Goal: Task Accomplishment & Management: Use online tool/utility

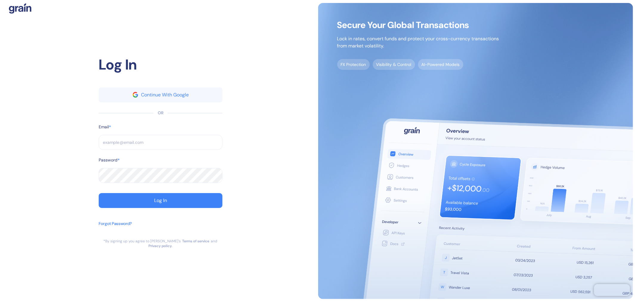
click at [137, 139] on input "text" at bounding box center [161, 142] width 124 height 15
paste input "[EMAIL_ADDRESS][DOMAIN_NAME]"
type input "[EMAIL_ADDRESS][DOMAIN_NAME]"
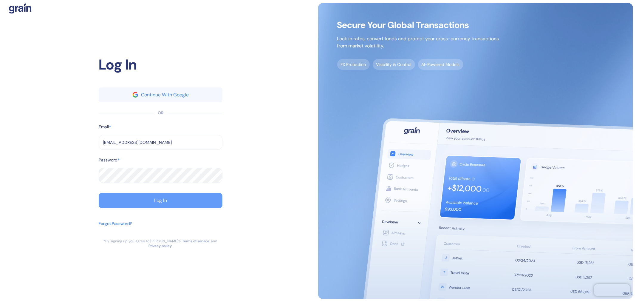
click at [198, 200] on button "Log In" at bounding box center [161, 200] width 124 height 15
click at [195, 204] on button "Log In" at bounding box center [161, 200] width 124 height 15
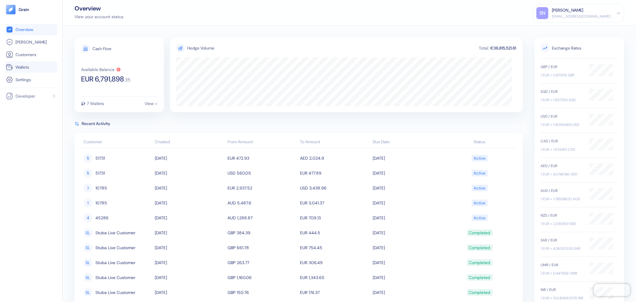
click at [42, 70] on link "Wallets" at bounding box center [31, 67] width 50 height 7
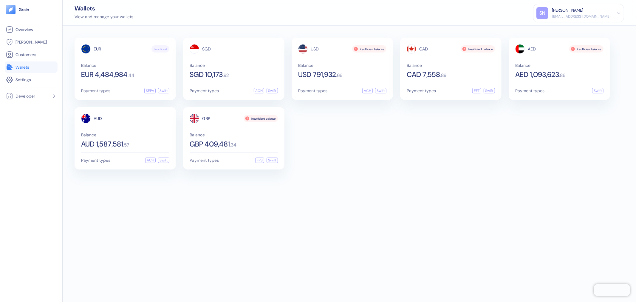
click at [422, 146] on div "EUR Functional Balance EUR 4,484,984 . 44 Payment types SEPA Swift SGD Balance …" at bounding box center [350, 104] width 550 height 132
click at [241, 141] on div "GBP 409,481 . 34" at bounding box center [234, 144] width 88 height 7
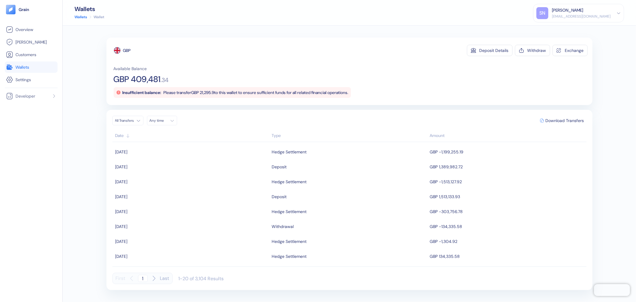
click at [29, 67] on span "Wallets" at bounding box center [23, 67] width 14 height 6
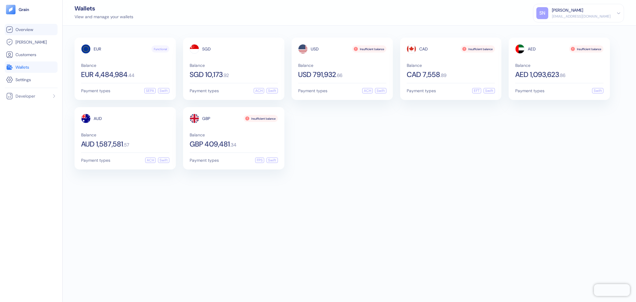
click at [40, 32] on link "Overview" at bounding box center [31, 29] width 50 height 7
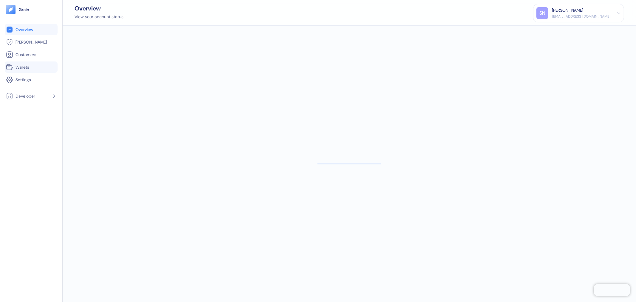
click at [27, 65] on span "Wallets" at bounding box center [23, 67] width 14 height 6
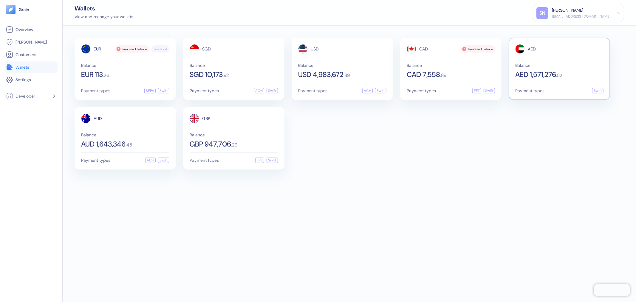
click at [559, 56] on div "AED Balance AED 1,571,276 . 52" at bounding box center [560, 61] width 88 height 34
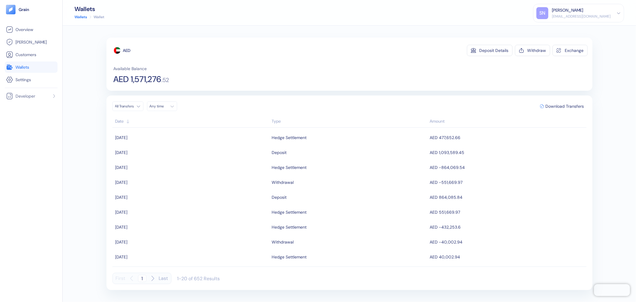
click at [20, 69] on span "Wallets" at bounding box center [23, 67] width 14 height 6
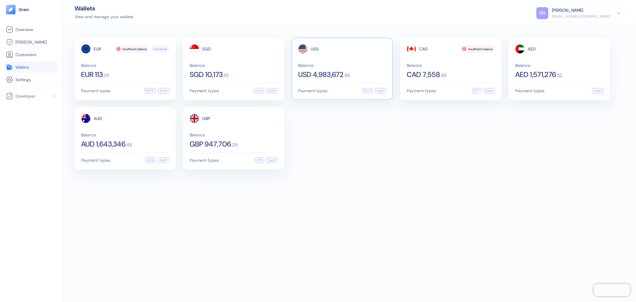
click at [315, 69] on div "Balance USD 4,983,672 . 89" at bounding box center [342, 70] width 88 height 15
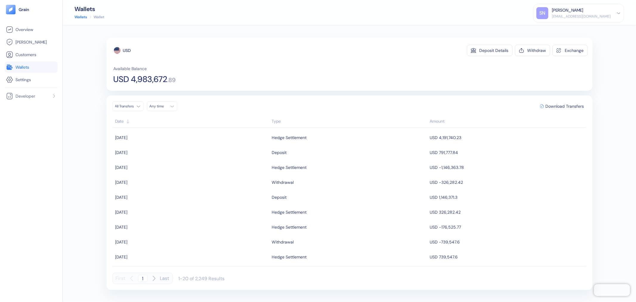
click at [37, 64] on link "Wallets" at bounding box center [31, 67] width 50 height 7
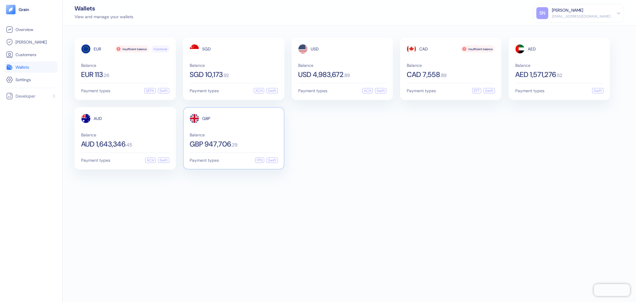
click at [260, 131] on div "GBP Balance GBP 947,706 . 29" at bounding box center [234, 131] width 88 height 34
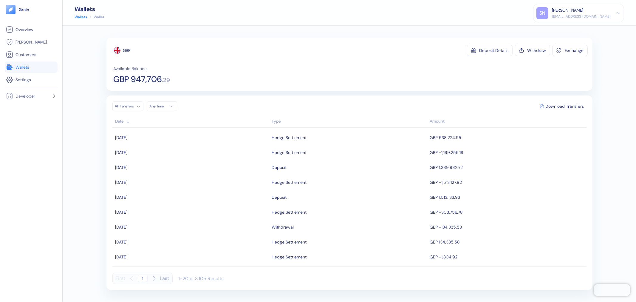
drag, startPoint x: 27, startPoint y: 64, endPoint x: 57, endPoint y: 119, distance: 62.1
click at [27, 65] on span "Wallets" at bounding box center [23, 67] width 14 height 6
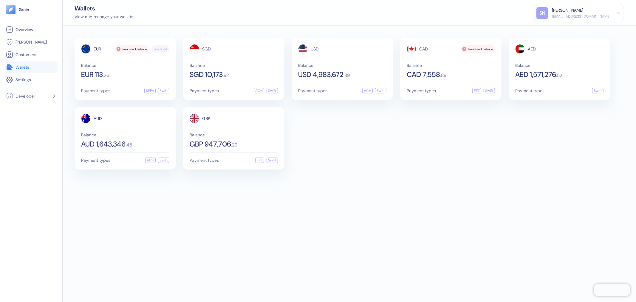
click at [468, 237] on div "EUR Insufficient balance Functional Balance EUR 113 . 26 Payment types SEPA Swi…" at bounding box center [350, 164] width 574 height 276
click at [360, 63] on span "Balance" at bounding box center [342, 65] width 88 height 4
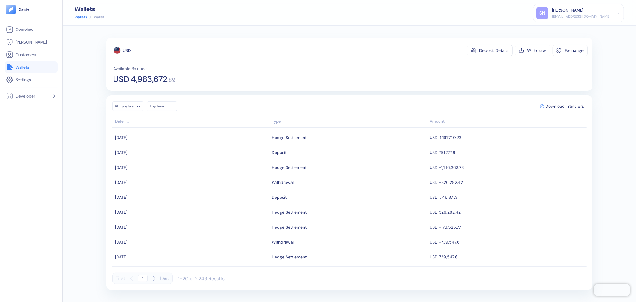
click at [45, 66] on link "Wallets" at bounding box center [31, 67] width 50 height 7
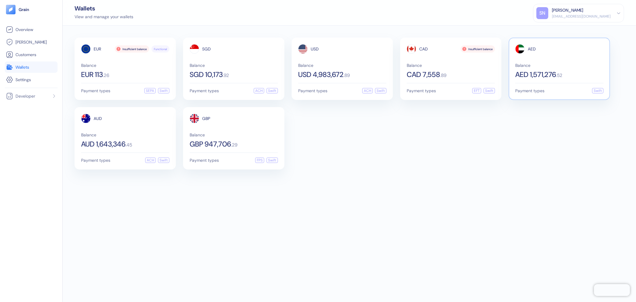
click at [536, 59] on div "AED Balance AED 1,571,276 . 52" at bounding box center [560, 61] width 88 height 34
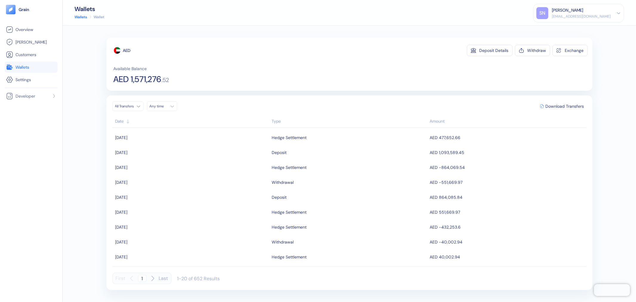
click at [39, 69] on link "Wallets" at bounding box center [31, 67] width 50 height 7
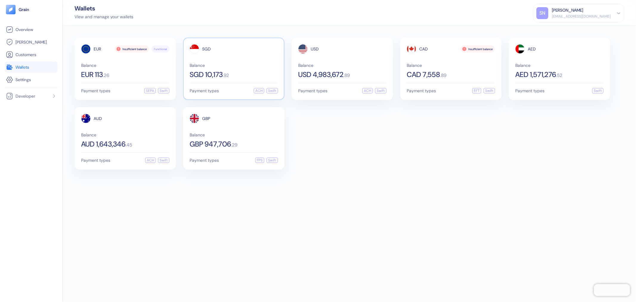
click at [220, 59] on div "SGD Balance SGD 10,173 . 92" at bounding box center [234, 61] width 88 height 34
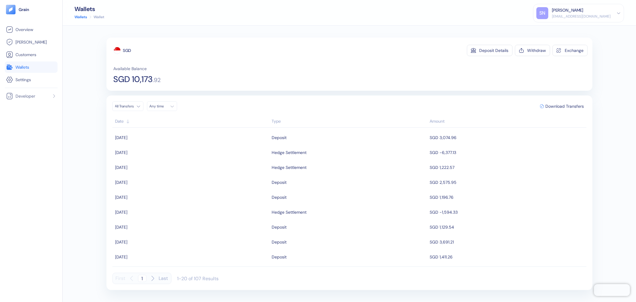
click at [47, 69] on link "Wallets" at bounding box center [31, 67] width 50 height 7
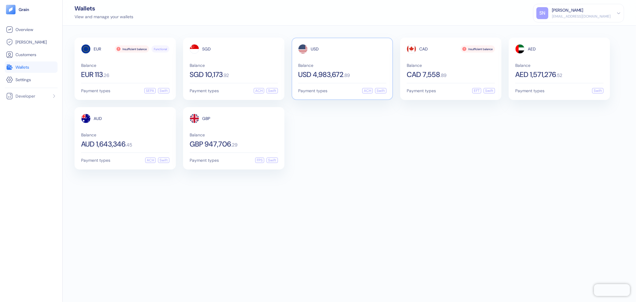
click at [361, 67] on span "Balance" at bounding box center [342, 65] width 88 height 4
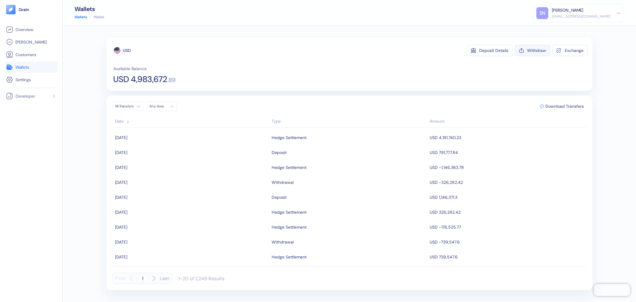
click at [541, 53] on button "Withdraw" at bounding box center [532, 50] width 35 height 11
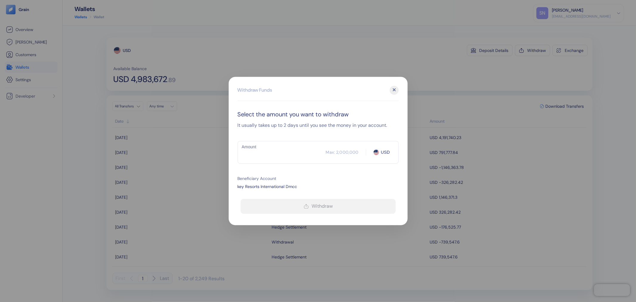
click at [267, 160] on div "​ Max: 2,000,000 USD Amount" at bounding box center [318, 152] width 161 height 23
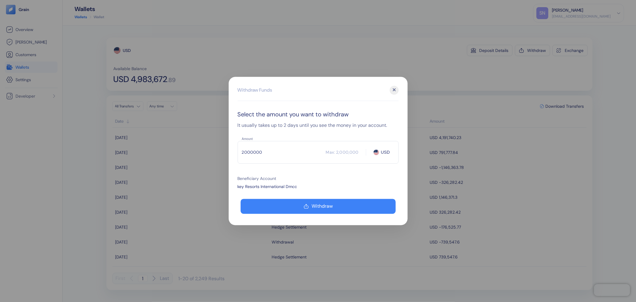
click at [267, 160] on div "2000000 ​ Max: 2,000,000 USD Amount" at bounding box center [318, 152] width 161 height 23
type input "2"
type input "2000000"
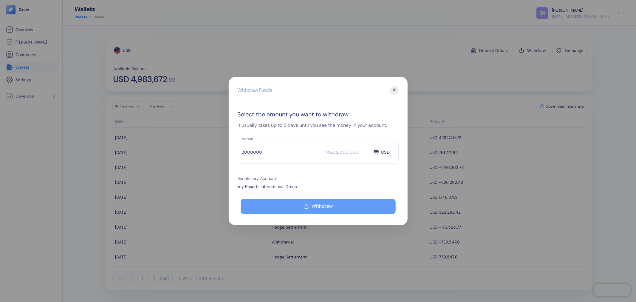
click at [310, 207] on button "Withdraw" at bounding box center [318, 206] width 155 height 15
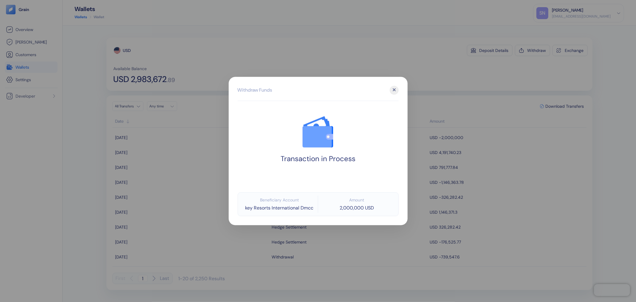
click at [432, 76] on div at bounding box center [318, 151] width 636 height 302
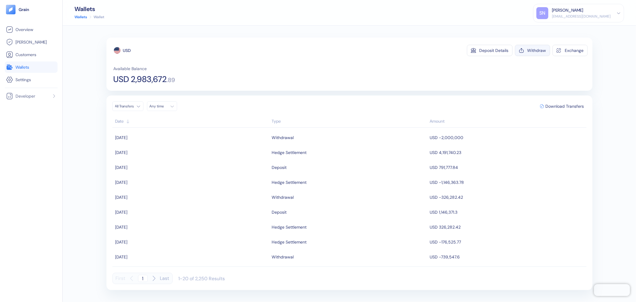
click at [532, 53] on button "Withdraw" at bounding box center [532, 50] width 35 height 11
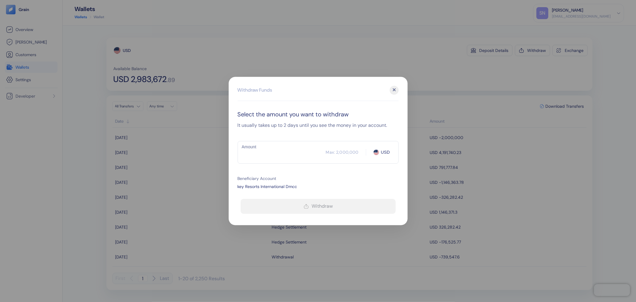
click at [262, 153] on input "Amount" at bounding box center [282, 152] width 88 height 15
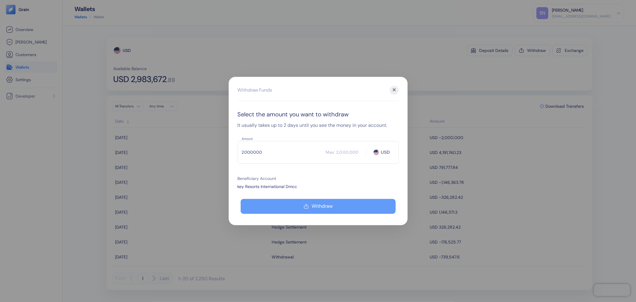
type input "2000000"
click at [306, 204] on icon "button" at bounding box center [306, 206] width 5 height 7
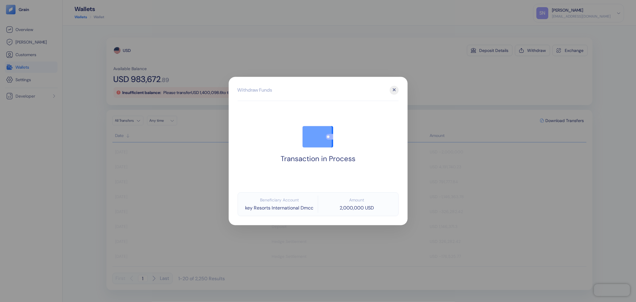
click at [468, 61] on div at bounding box center [318, 151] width 636 height 302
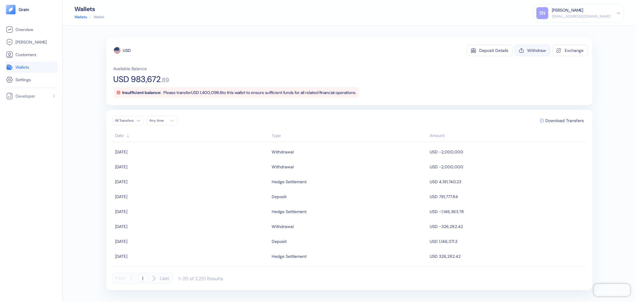
click at [527, 49] on button "Withdraw" at bounding box center [532, 50] width 35 height 11
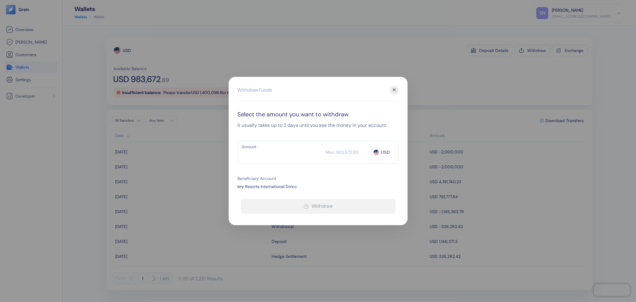
click at [291, 152] on input "Amount" at bounding box center [282, 152] width 88 height 15
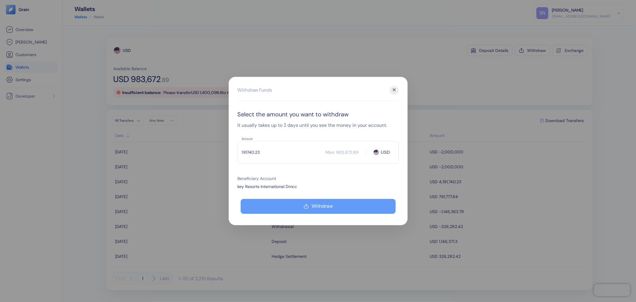
type input "191740.23"
click at [337, 204] on button "Withdraw" at bounding box center [318, 206] width 155 height 15
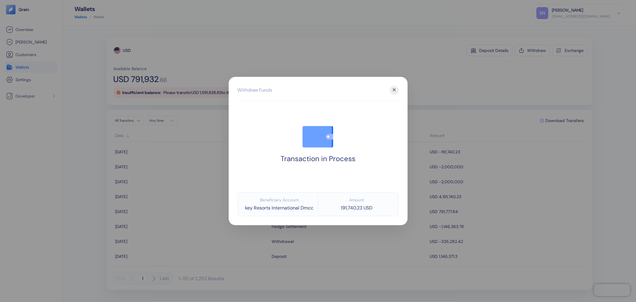
click at [430, 78] on div at bounding box center [318, 151] width 636 height 302
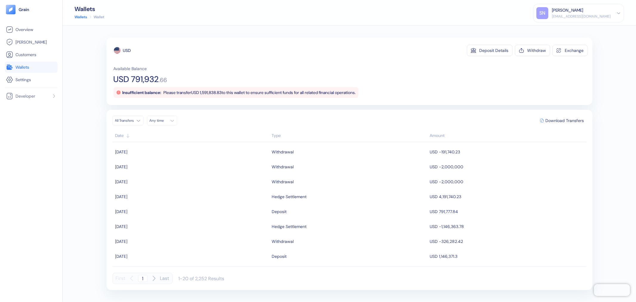
click at [27, 66] on span "Wallets" at bounding box center [23, 67] width 14 height 6
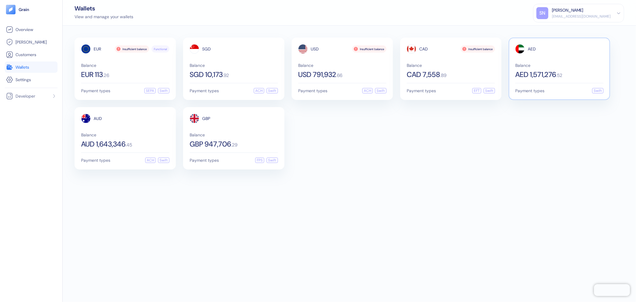
click at [553, 57] on div "AED Balance AED 1,571,276 . 52" at bounding box center [560, 61] width 88 height 34
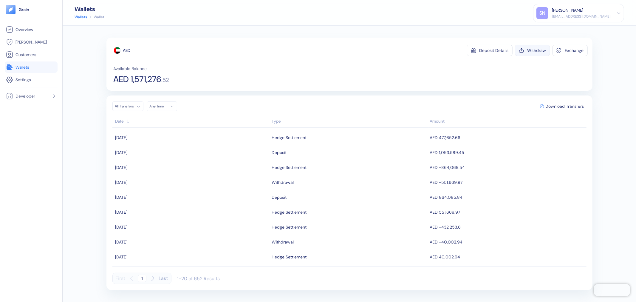
click at [536, 53] on button "Withdraw" at bounding box center [532, 50] width 35 height 11
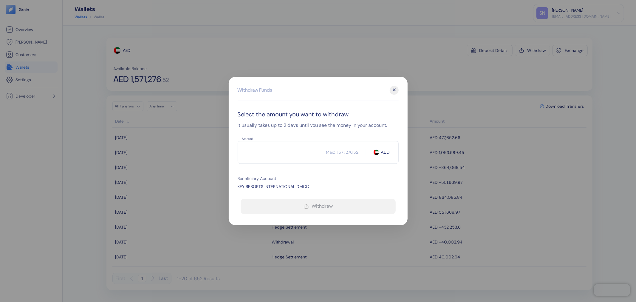
click at [281, 158] on input "Amount" at bounding box center [282, 152] width 89 height 15
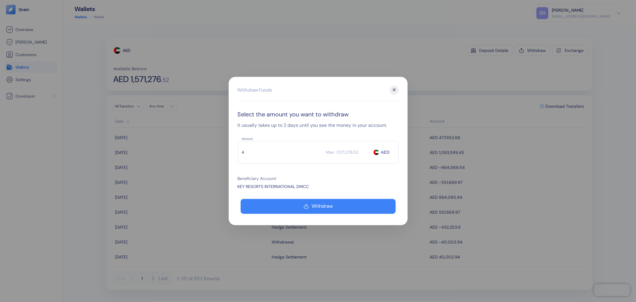
type input "4"
click at [395, 87] on div "✕" at bounding box center [394, 90] width 9 height 9
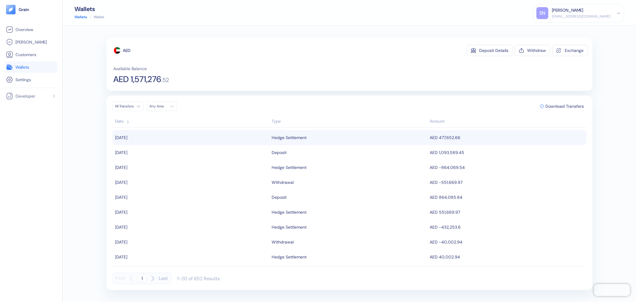
click at [311, 142] on div "Hedge Settlement" at bounding box center [349, 137] width 155 height 10
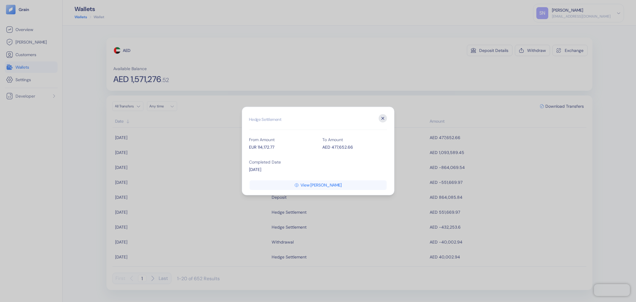
click at [382, 117] on icon "button" at bounding box center [383, 118] width 8 height 8
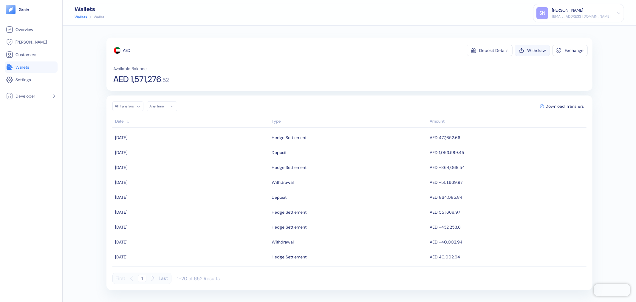
click at [536, 53] on button "Withdraw" at bounding box center [532, 50] width 35 height 11
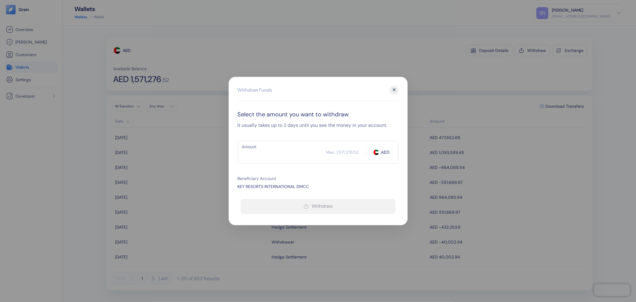
click at [291, 150] on input "Amount" at bounding box center [282, 152] width 89 height 15
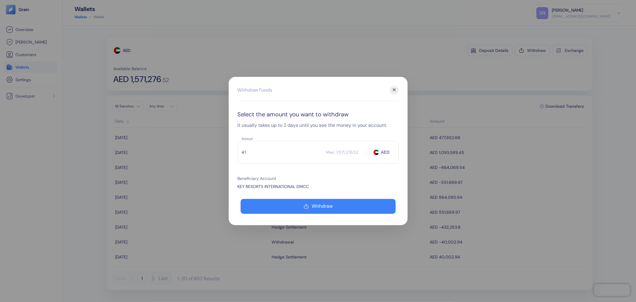
type input "4"
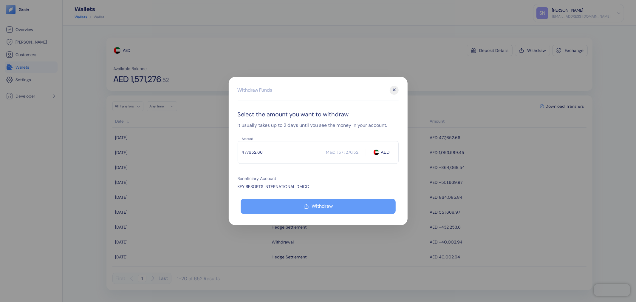
type input "477652.66"
click at [333, 204] on div "Withdraw" at bounding box center [322, 206] width 21 height 5
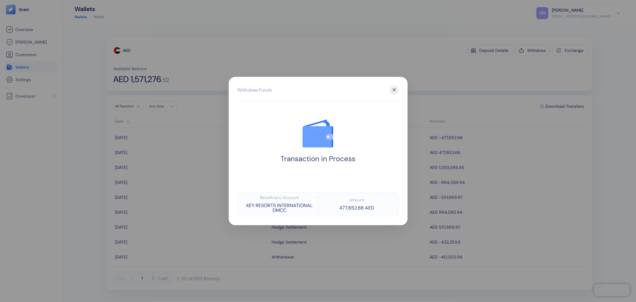
click at [458, 89] on div at bounding box center [318, 151] width 636 height 302
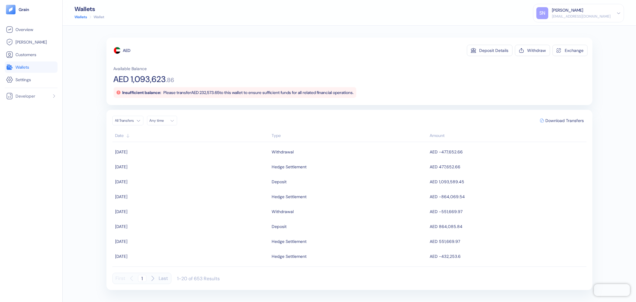
click at [44, 64] on link "Wallets" at bounding box center [31, 67] width 50 height 7
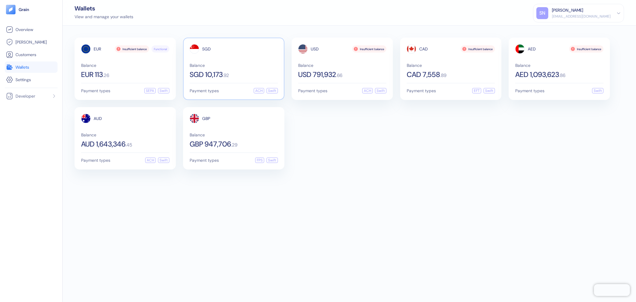
click at [242, 72] on div "SGD 10,173 . 92" at bounding box center [234, 74] width 88 height 7
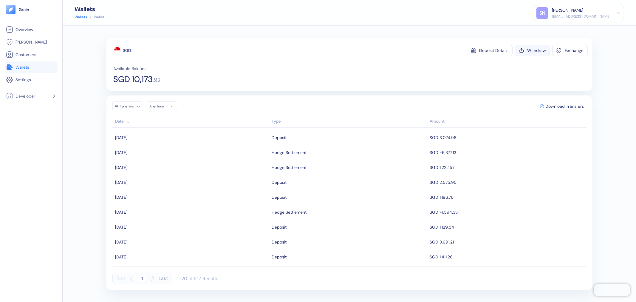
click at [539, 51] on div "Withdraw" at bounding box center [537, 50] width 19 height 4
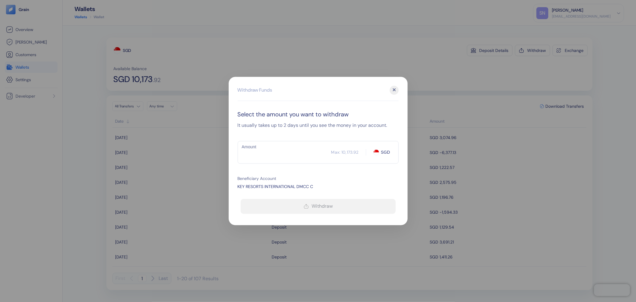
click at [263, 154] on input "Amount" at bounding box center [285, 152] width 94 height 15
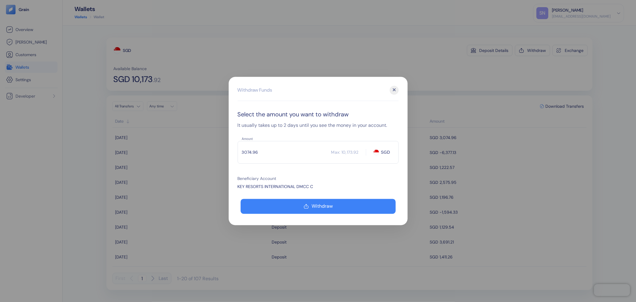
type input "3074.96"
drag, startPoint x: 464, startPoint y: 93, endPoint x: 465, endPoint y: 89, distance: 4.2
click at [464, 90] on div at bounding box center [318, 151] width 636 height 302
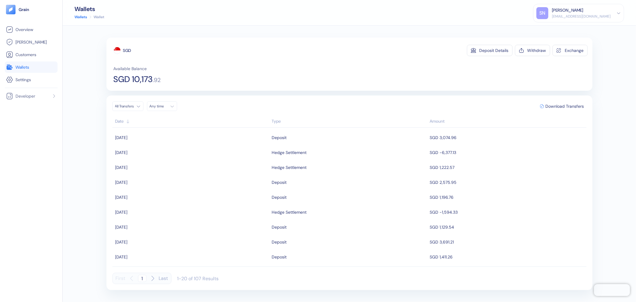
click at [45, 66] on link "Wallets" at bounding box center [31, 67] width 50 height 7
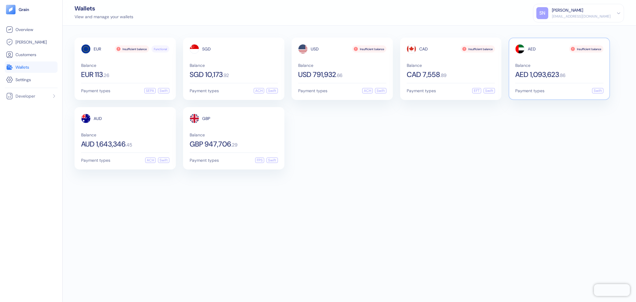
click at [589, 71] on div "AED 1,093,623 . 86" at bounding box center [560, 74] width 88 height 7
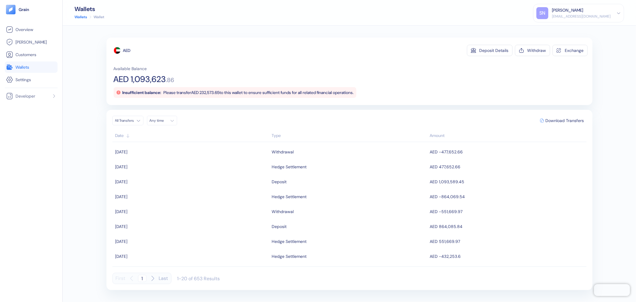
click at [44, 70] on link "Wallets" at bounding box center [31, 67] width 50 height 7
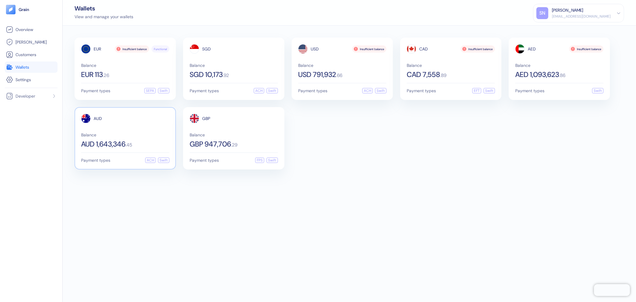
click at [145, 136] on div "Balance AUD 1,643,346 . 45" at bounding box center [125, 140] width 88 height 15
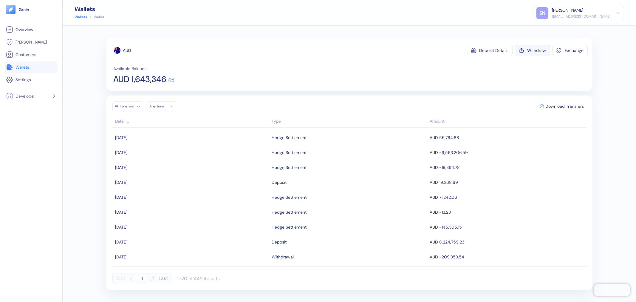
click at [543, 52] on div "Withdraw" at bounding box center [537, 50] width 19 height 4
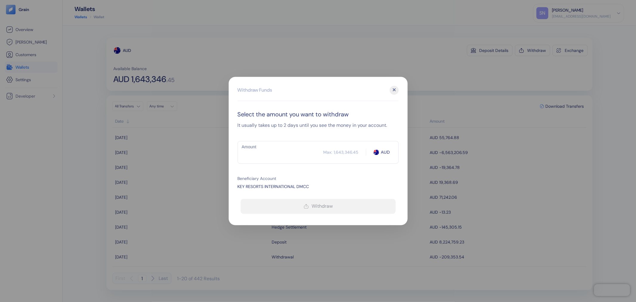
click at [276, 152] on input "Amount" at bounding box center [281, 152] width 86 height 15
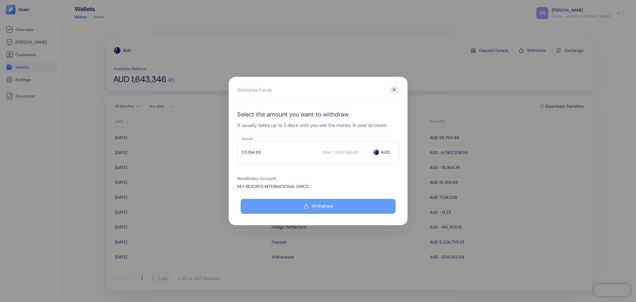
type input "55764.88"
click at [300, 204] on button "Withdraw" at bounding box center [318, 206] width 155 height 15
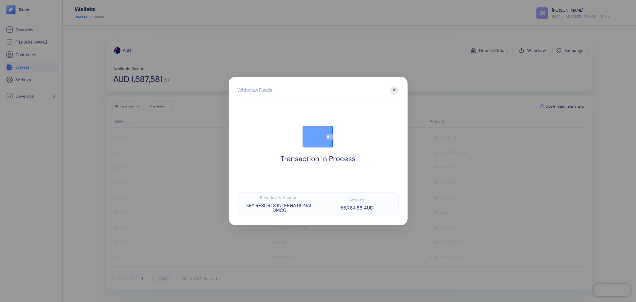
click at [503, 82] on div at bounding box center [318, 151] width 636 height 302
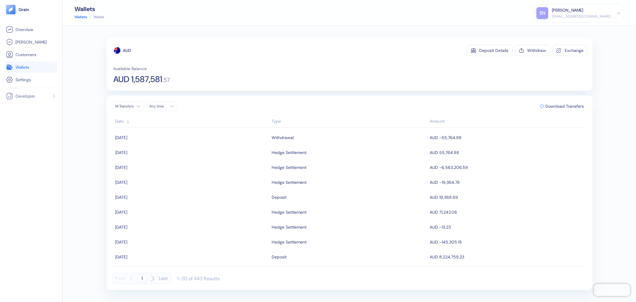
click at [41, 67] on link "Wallets" at bounding box center [31, 67] width 50 height 7
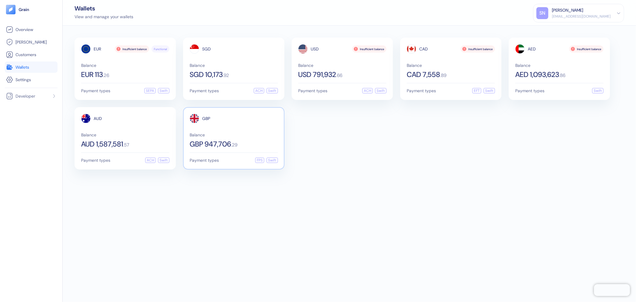
click at [228, 122] on div "GBP" at bounding box center [234, 119] width 88 height 10
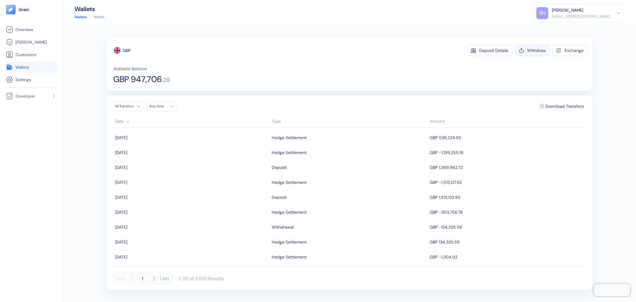
click at [536, 53] on div "Withdraw" at bounding box center [537, 50] width 19 height 4
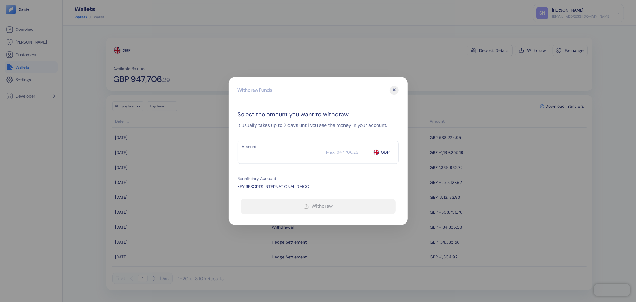
click at [279, 159] on input "Amount" at bounding box center [282, 152] width 89 height 15
type input "5"
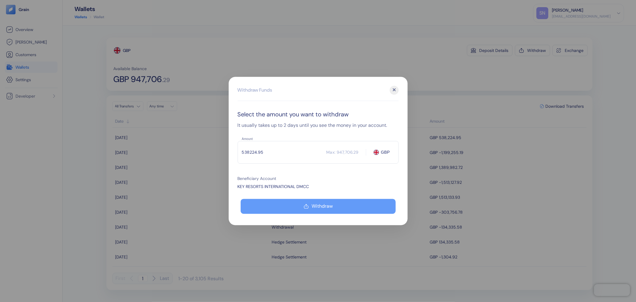
type input "538224.95"
click at [322, 208] on div "Withdraw" at bounding box center [322, 206] width 21 height 5
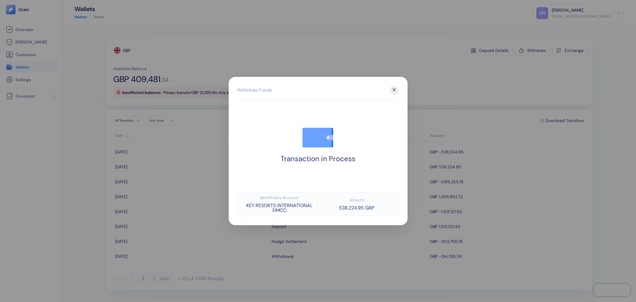
click at [428, 70] on div at bounding box center [318, 151] width 636 height 302
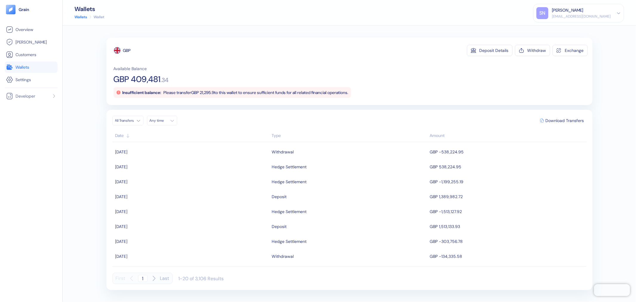
click at [29, 69] on span "Wallets" at bounding box center [23, 67] width 14 height 6
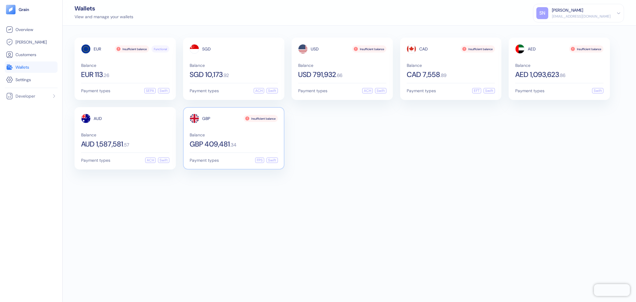
click at [230, 134] on span "Balance" at bounding box center [234, 135] width 88 height 4
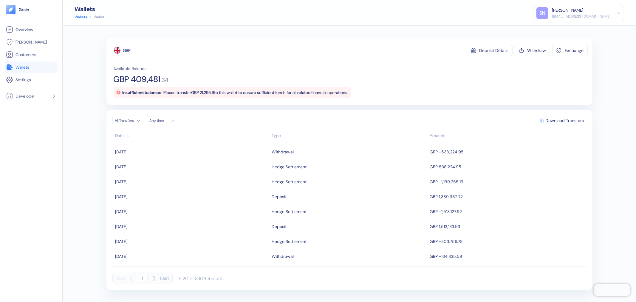
click at [36, 67] on link "Wallets" at bounding box center [31, 67] width 50 height 7
